Goal: Transaction & Acquisition: Book appointment/travel/reservation

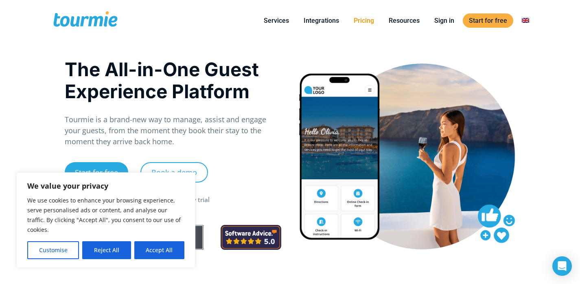
click at [366, 21] on link "Pricing" at bounding box center [363, 20] width 33 height 10
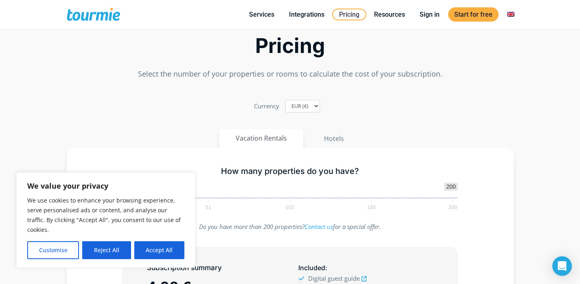
scroll to position [42, 0]
select select "USD"
click at [164, 254] on button "Accept All" at bounding box center [159, 250] width 50 height 18
checkbox input "true"
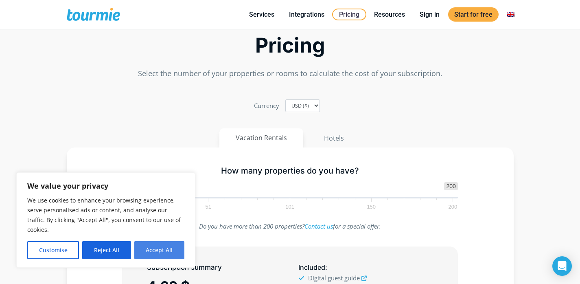
checkbox input "true"
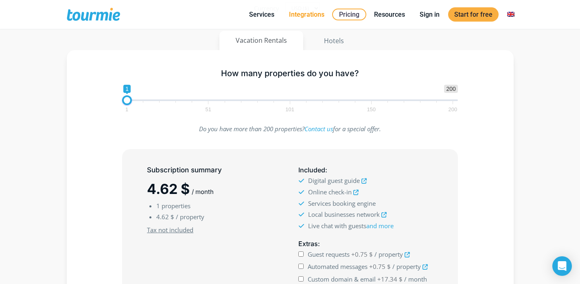
scroll to position [131, 0]
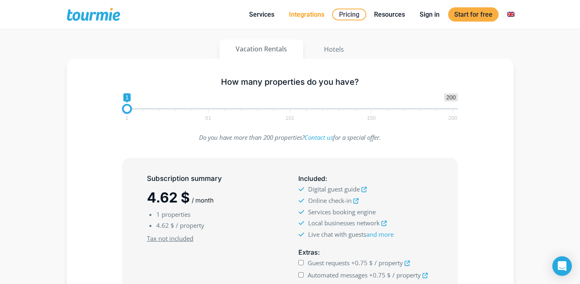
click at [312, 13] on link "Integrations" at bounding box center [307, 14] width 48 height 10
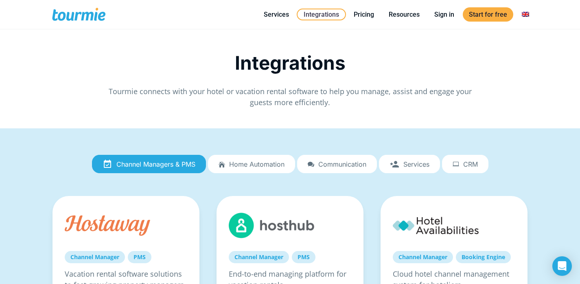
scroll to position [11, 0]
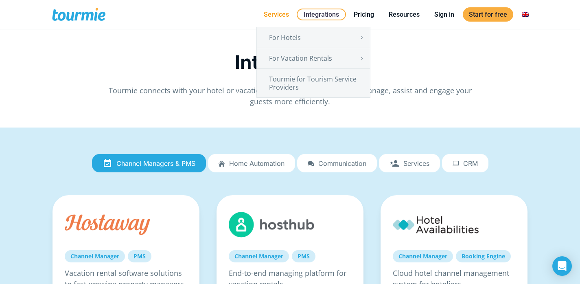
click at [275, 14] on link "Services" at bounding box center [275, 14] width 37 height 10
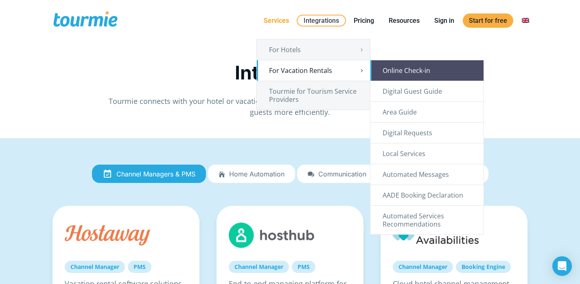
click at [437, 76] on link "Online Check-in" at bounding box center [426, 70] width 113 height 20
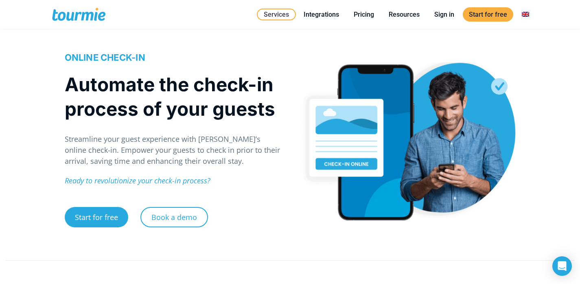
scroll to position [39, 0]
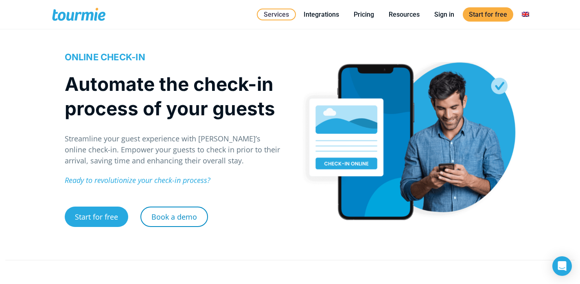
click at [179, 218] on link "Book a demo" at bounding box center [174, 216] width 68 height 20
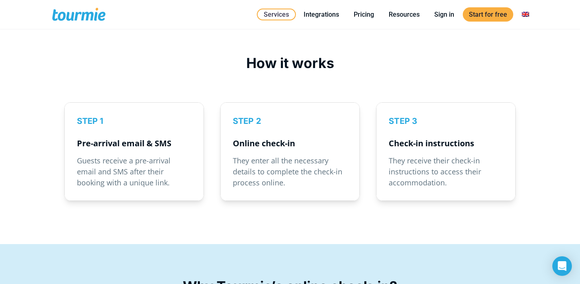
scroll to position [1104, 0]
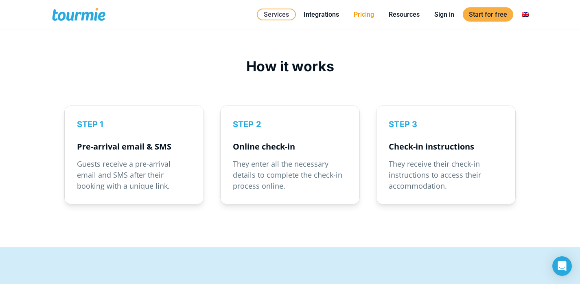
click at [371, 14] on link "Pricing" at bounding box center [363, 14] width 33 height 10
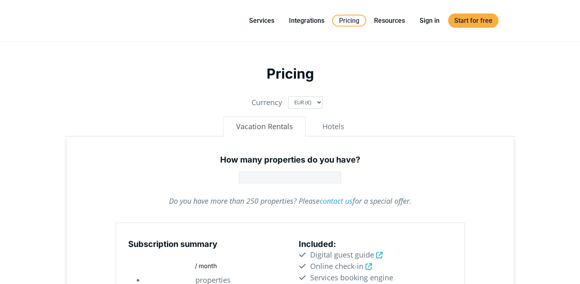
type input "1"
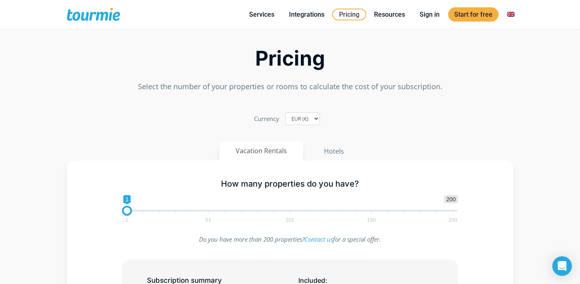
scroll to position [31, 0]
